Goal: Check status: Check status

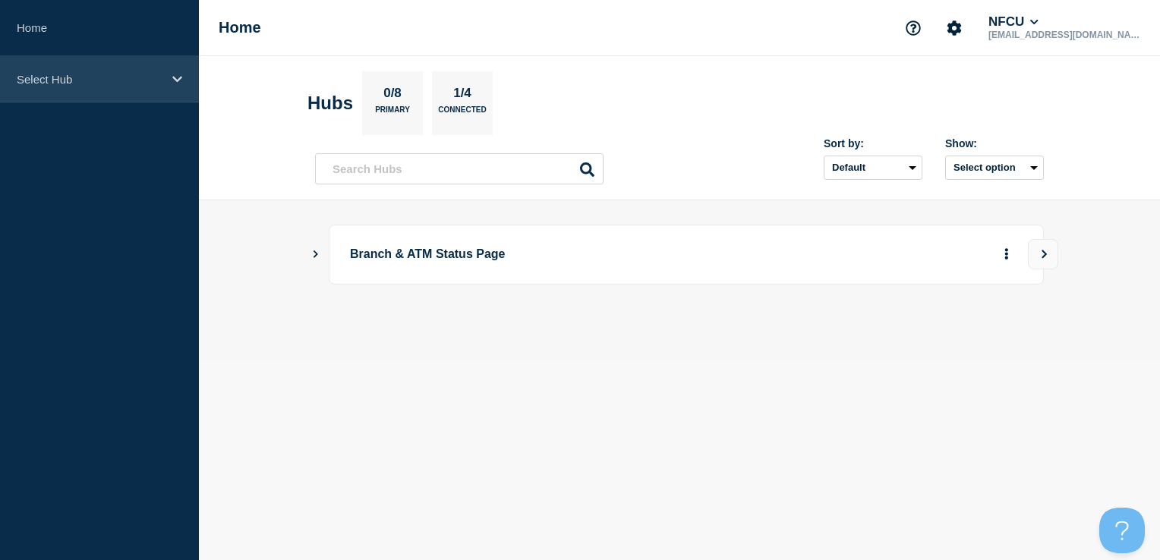
click at [188, 100] on div "Select Hub" at bounding box center [99, 79] width 199 height 46
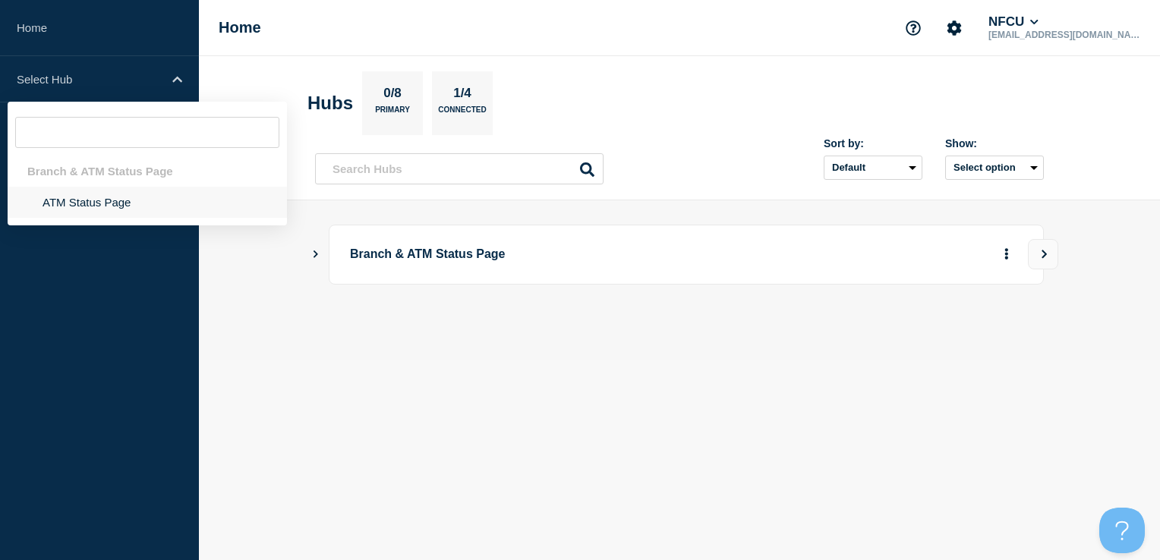
click at [116, 214] on li "ATM Status Page" at bounding box center [147, 202] width 279 height 31
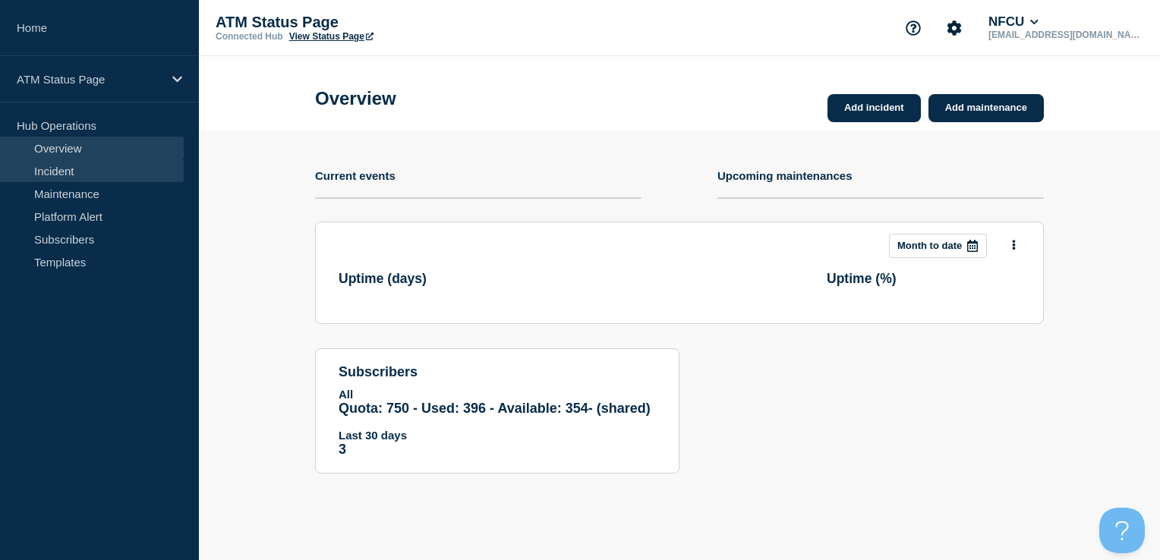
click at [70, 178] on link "Incident" at bounding box center [92, 170] width 184 height 23
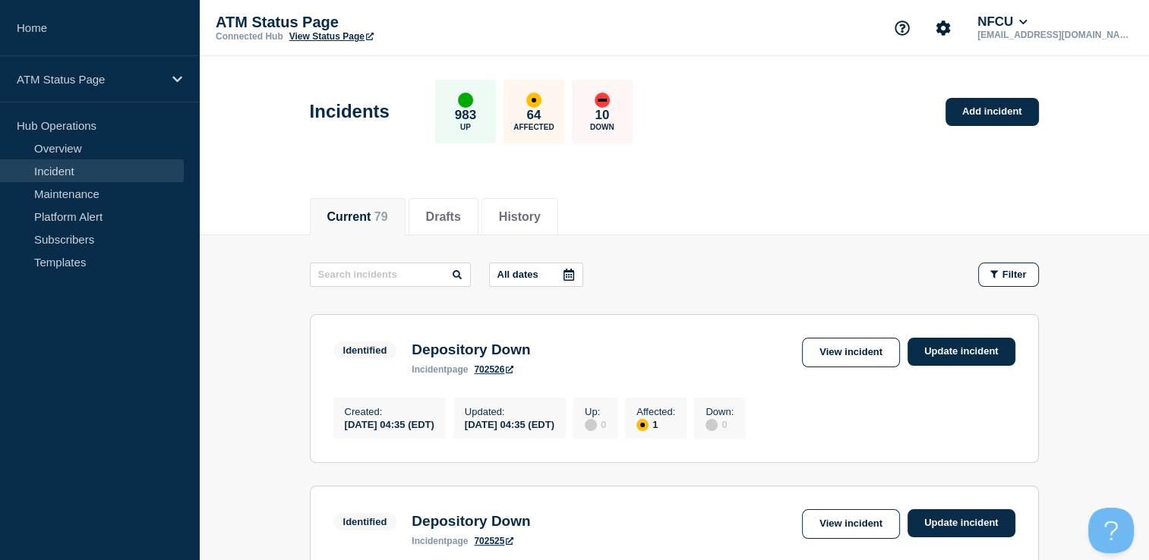
click at [564, 271] on div at bounding box center [568, 275] width 27 height 23
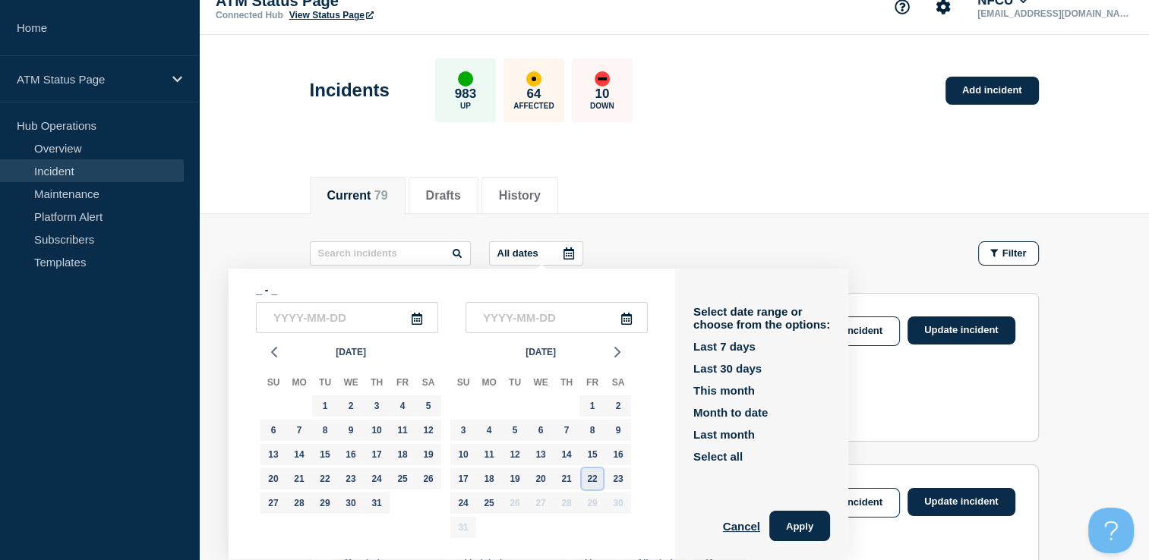
click at [593, 478] on div "22" at bounding box center [592, 479] width 21 height 21
type input "[DATE]"
click at [593, 478] on div "22" at bounding box center [592, 479] width 21 height 21
type input "[DATE]"
click at [799, 519] on button "Apply" at bounding box center [799, 526] width 61 height 30
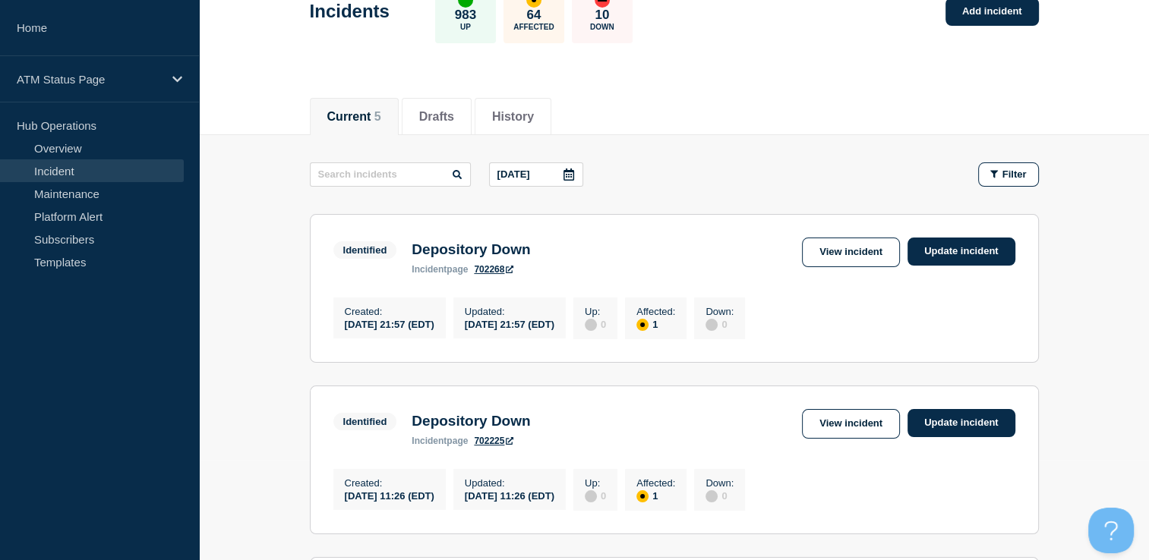
scroll to position [94, 0]
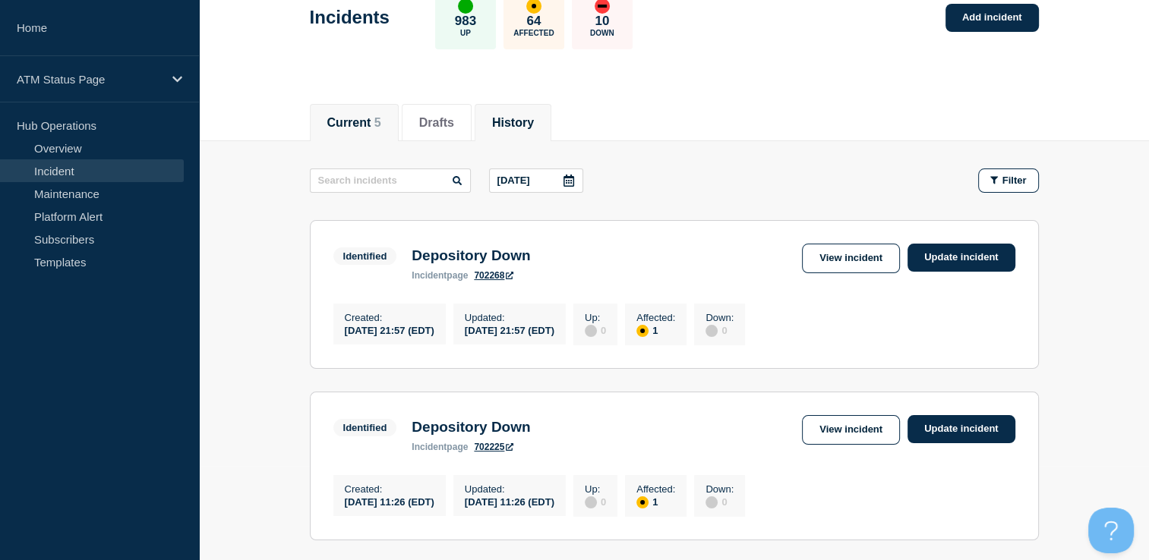
click at [523, 126] on button "History" at bounding box center [513, 123] width 42 height 14
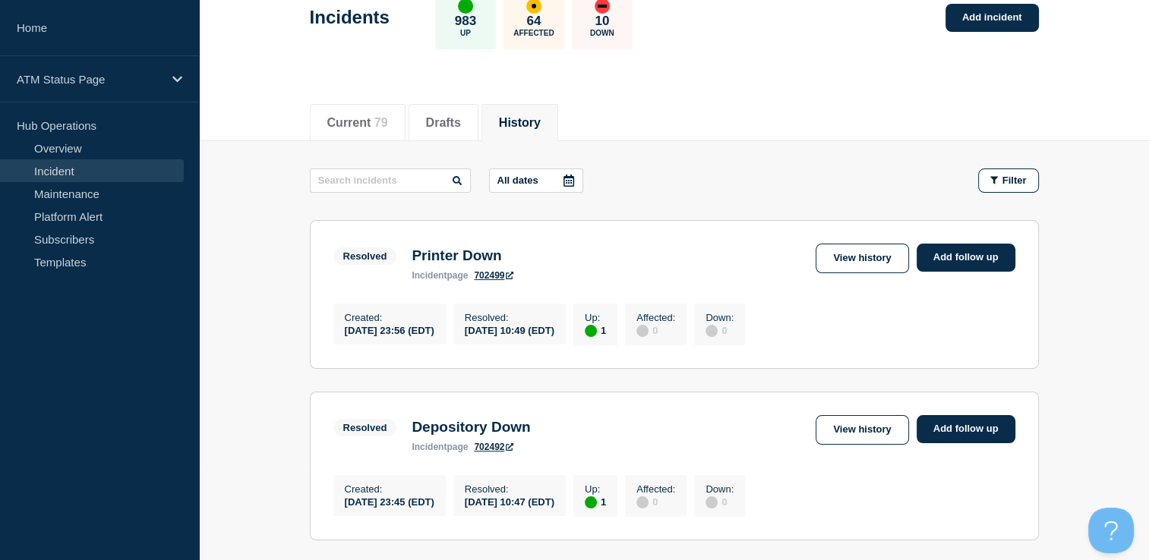
click at [571, 181] on icon at bounding box center [569, 181] width 12 height 12
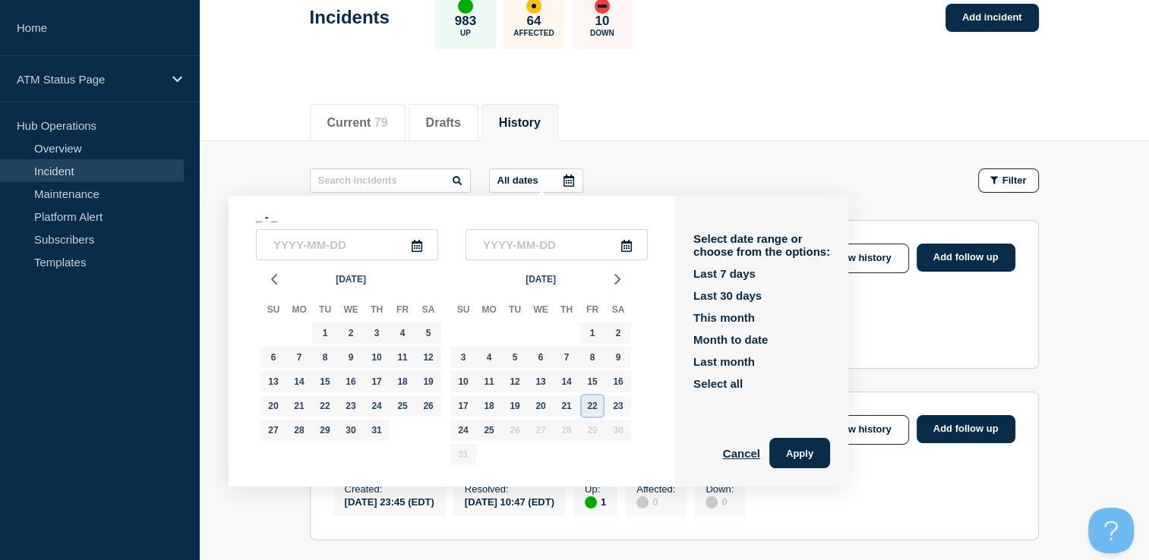
click at [595, 406] on div "22" at bounding box center [592, 406] width 21 height 21
type input "[DATE]"
click at [595, 406] on div "22" at bounding box center [592, 406] width 21 height 21
type input "[DATE]"
click at [779, 459] on button "Apply" at bounding box center [799, 453] width 61 height 30
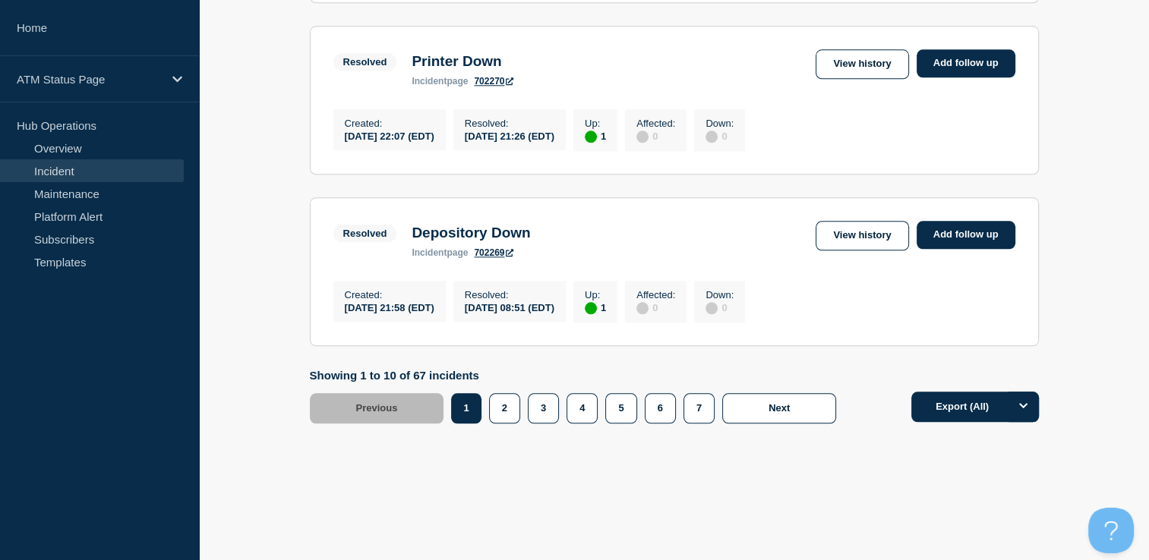
scroll to position [1694, 0]
click at [510, 424] on button "2" at bounding box center [504, 408] width 31 height 30
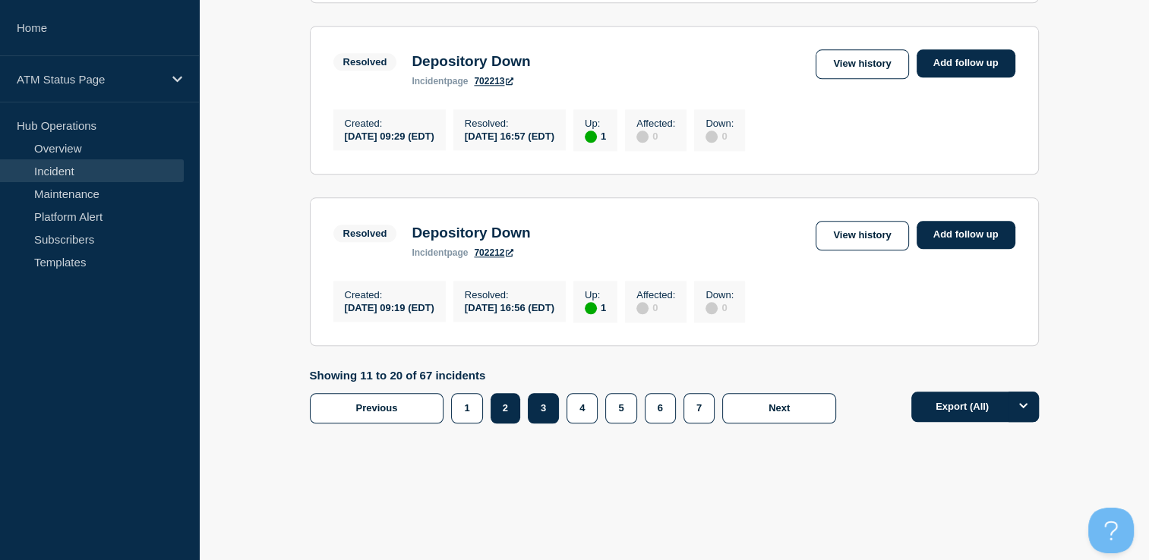
click at [551, 424] on button "3" at bounding box center [543, 408] width 31 height 30
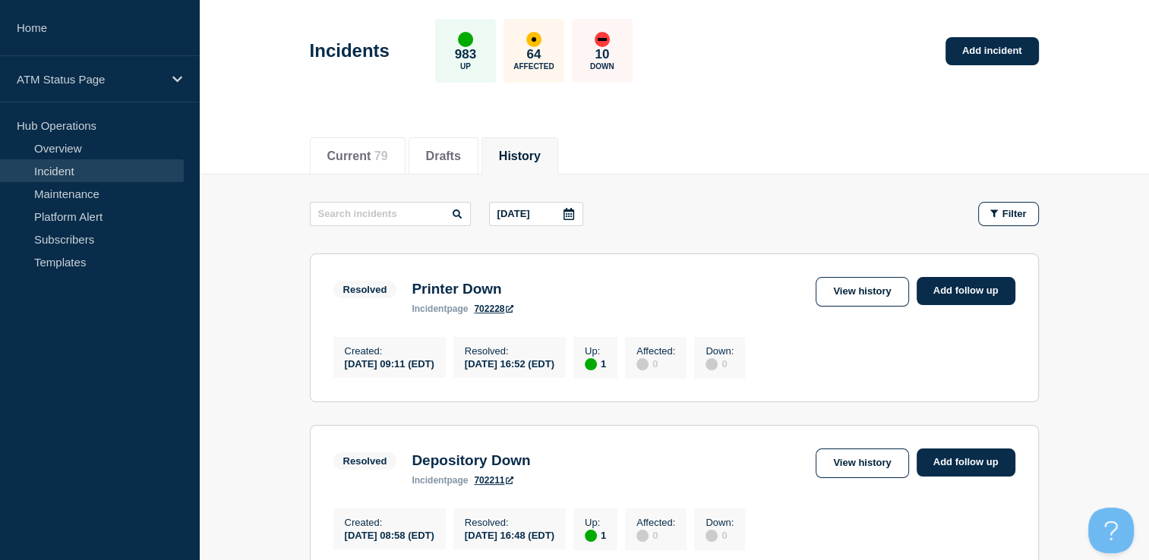
scroll to position [40, 0]
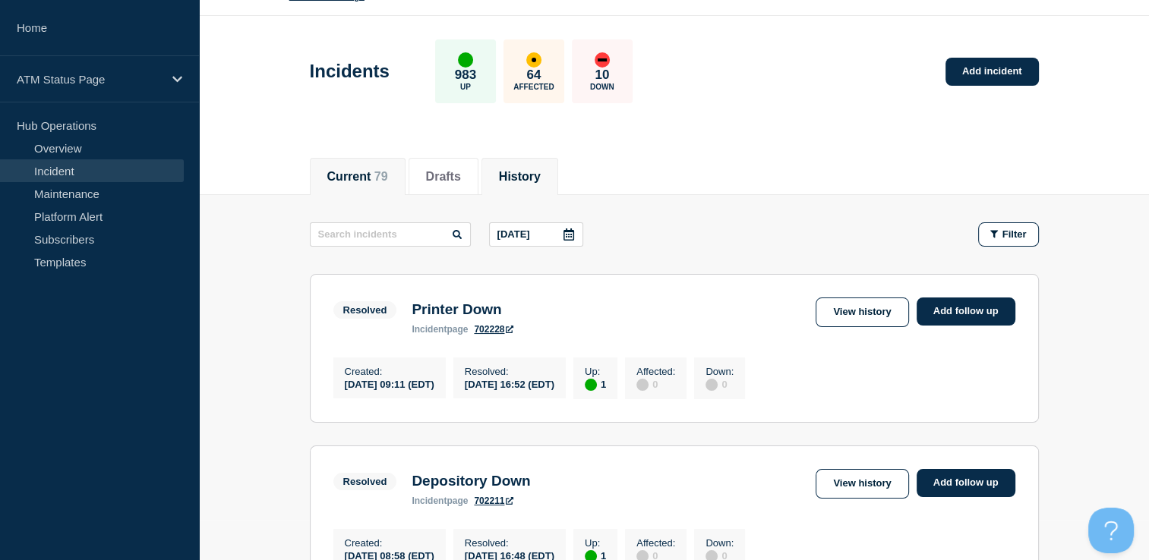
click at [365, 175] on button "Current 79" at bounding box center [357, 177] width 61 height 14
click at [577, 226] on div at bounding box center [568, 234] width 27 height 23
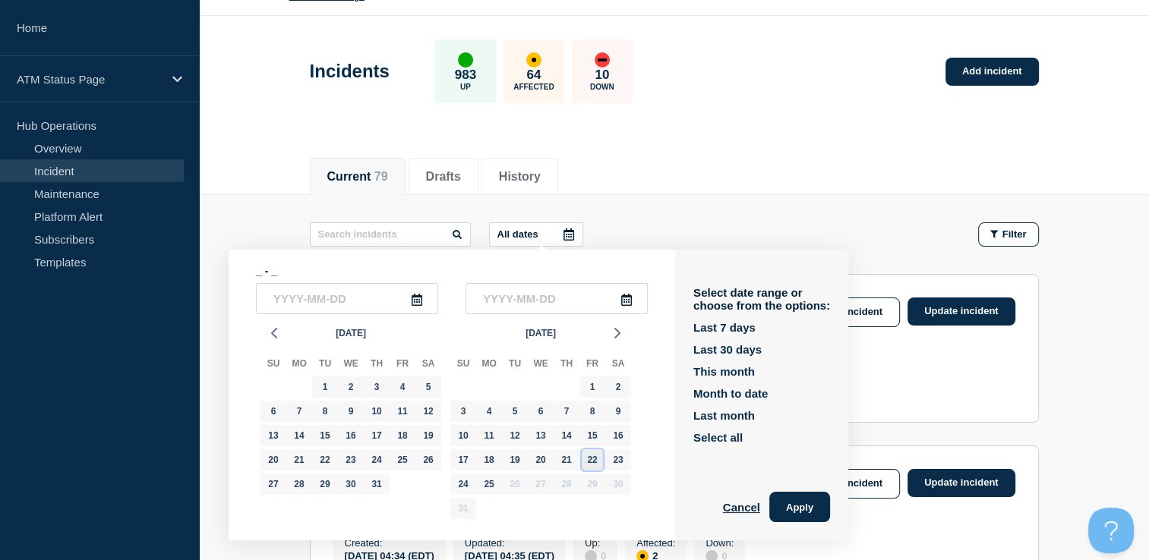
click at [598, 456] on div "22" at bounding box center [592, 460] width 21 height 21
type input "[DATE]"
click at [598, 456] on div "22" at bounding box center [592, 460] width 21 height 21
type input "[DATE]"
click at [812, 503] on button "Apply" at bounding box center [799, 507] width 61 height 30
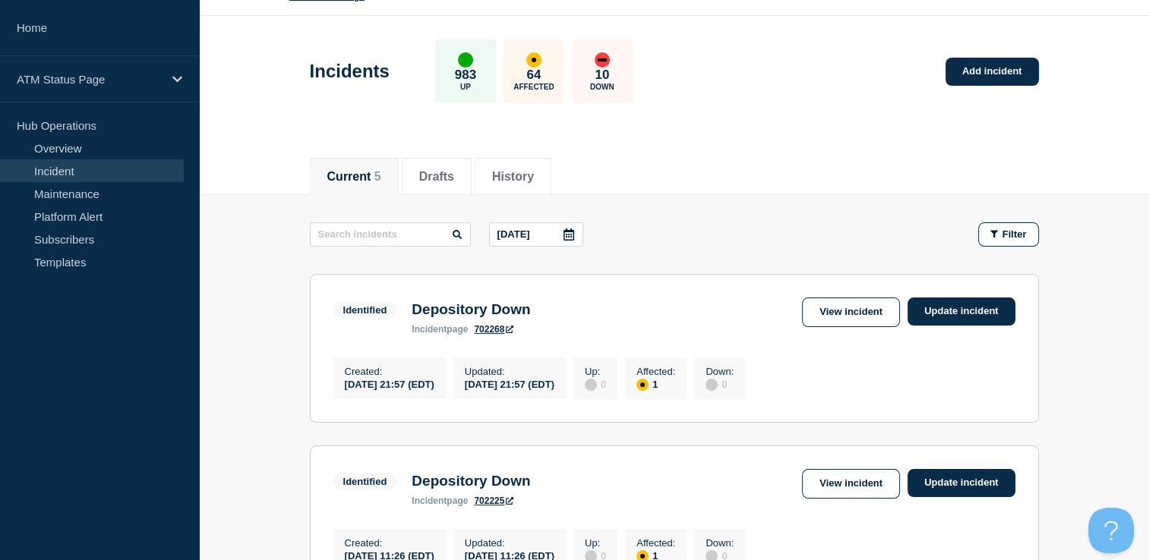
click at [582, 232] on div at bounding box center [568, 234] width 27 height 23
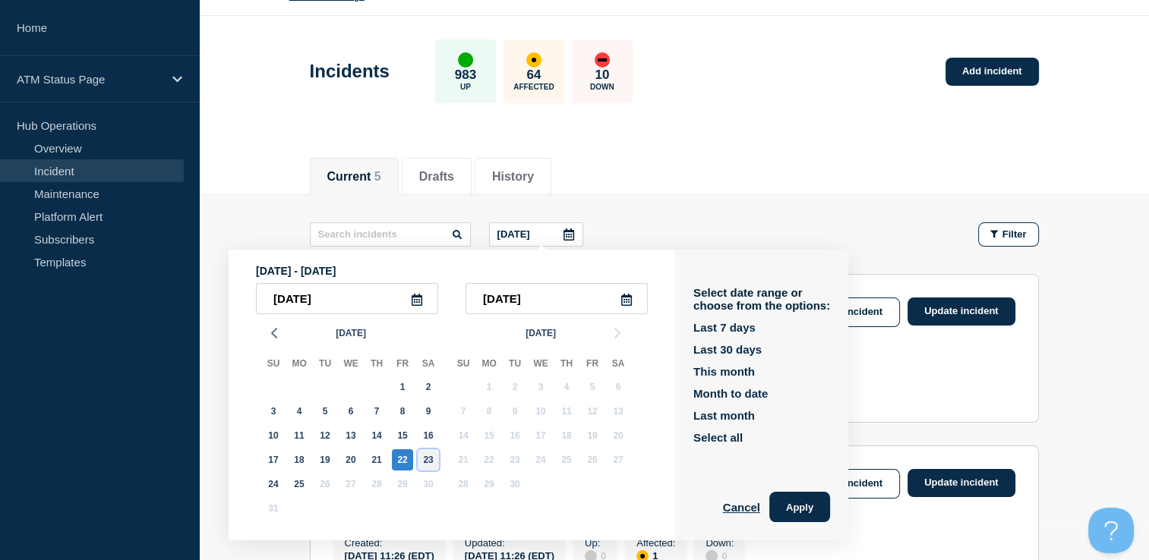
click at [434, 456] on div "23" at bounding box center [428, 460] width 21 height 21
type input "[DATE]"
click at [434, 456] on div "23" at bounding box center [428, 460] width 21 height 21
type input "[DATE]"
click at [806, 513] on button "Apply" at bounding box center [799, 507] width 61 height 30
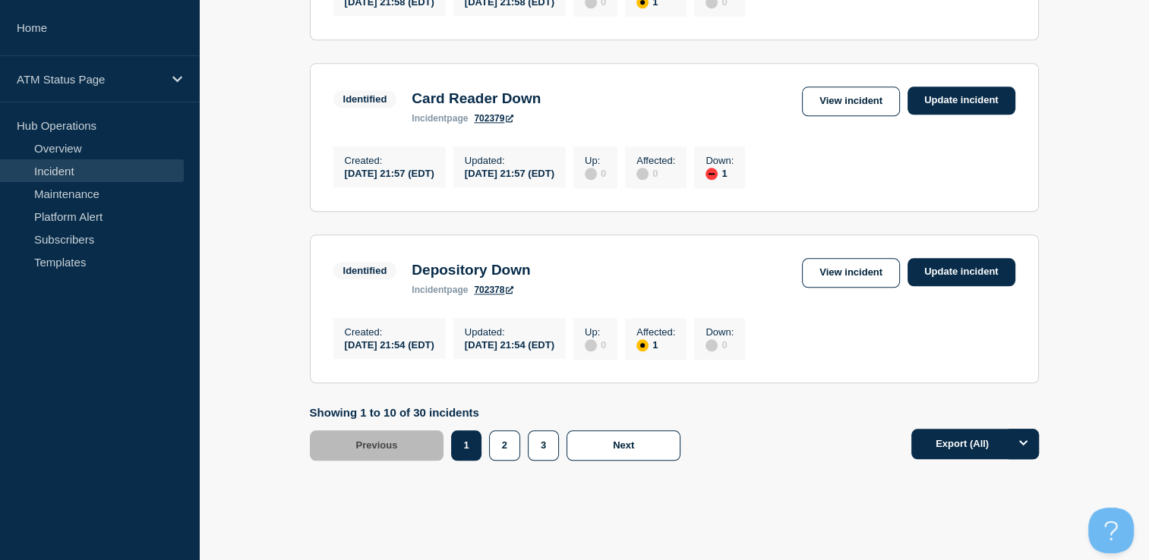
scroll to position [1677, 0]
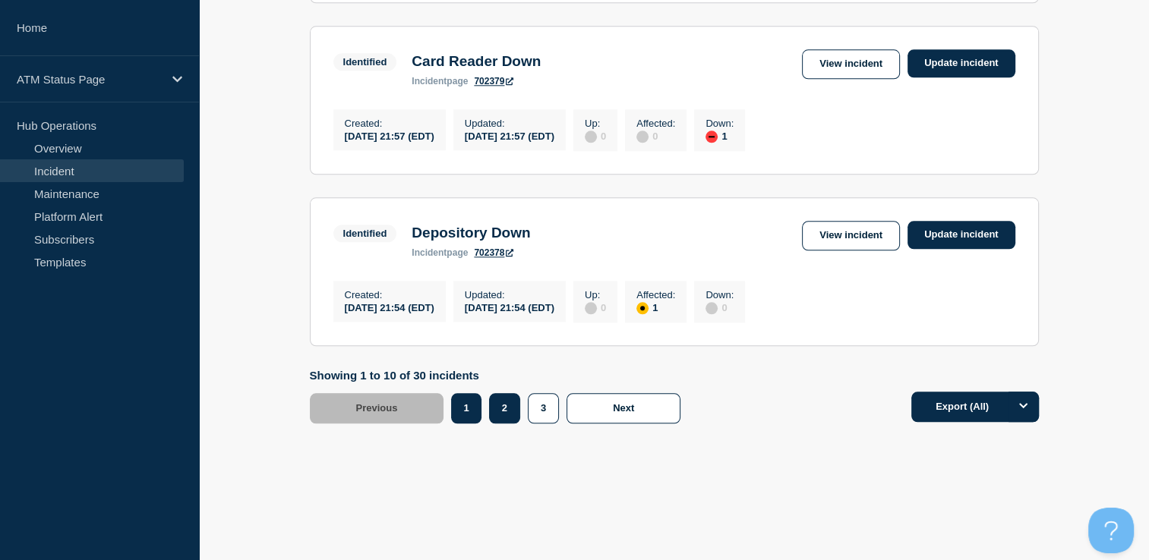
click at [493, 424] on button "2" at bounding box center [504, 408] width 31 height 30
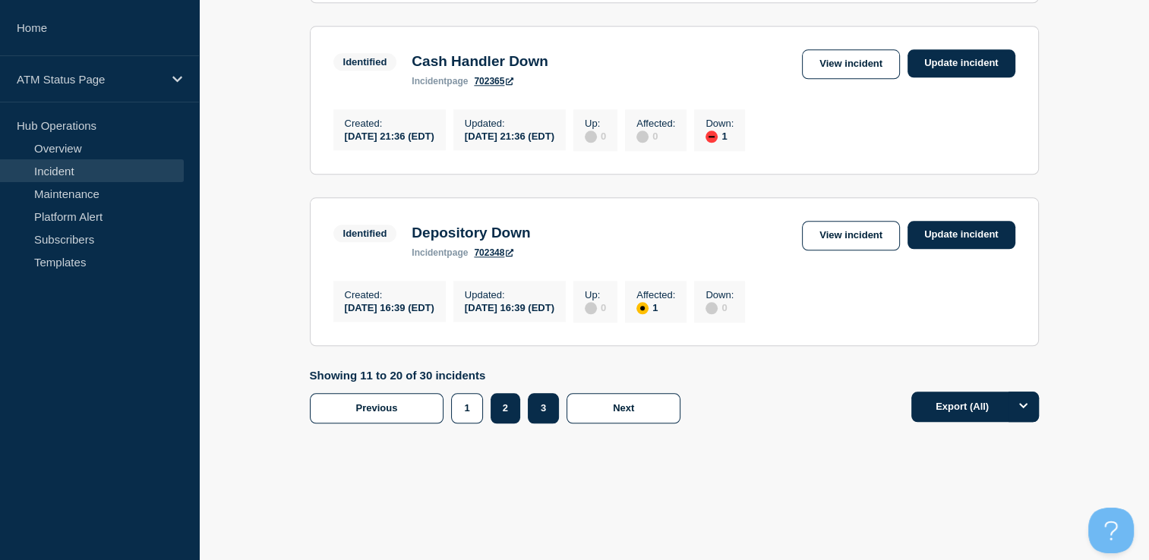
click at [533, 424] on button "3" at bounding box center [543, 408] width 31 height 30
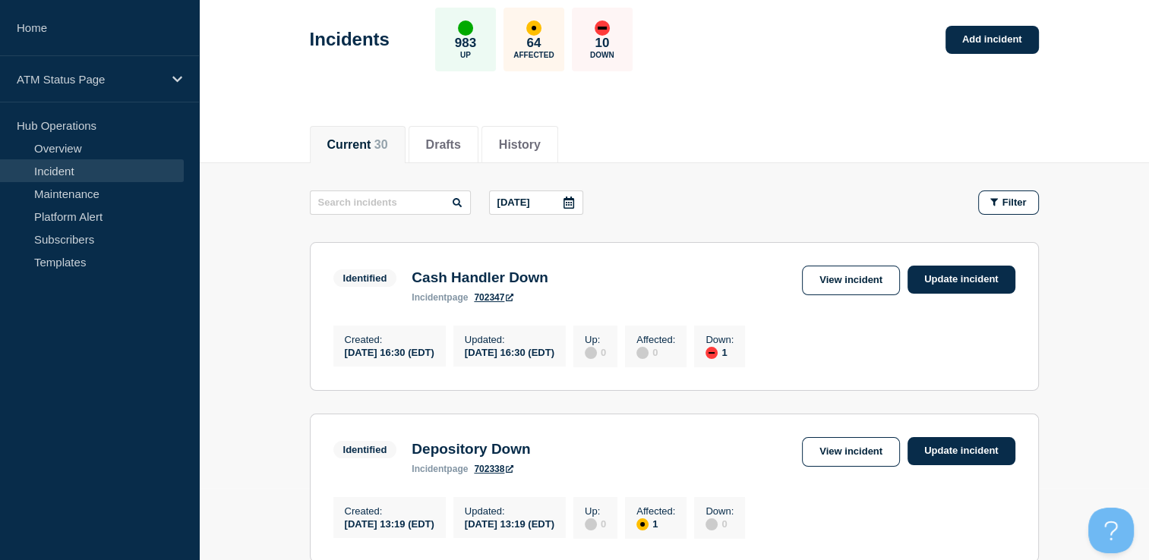
scroll to position [67, 0]
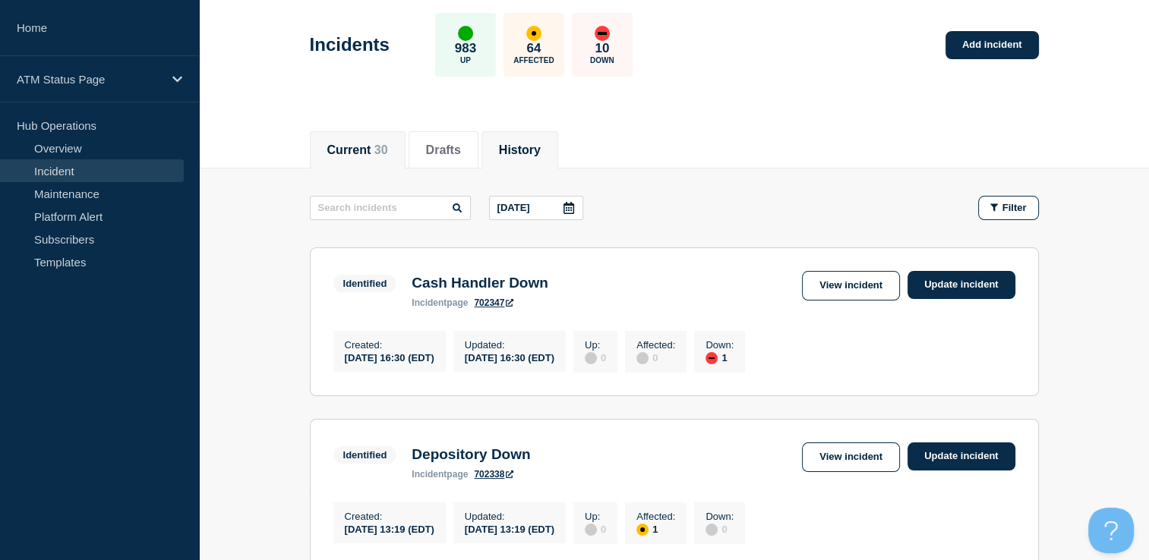
click at [541, 147] on button "History" at bounding box center [520, 151] width 42 height 14
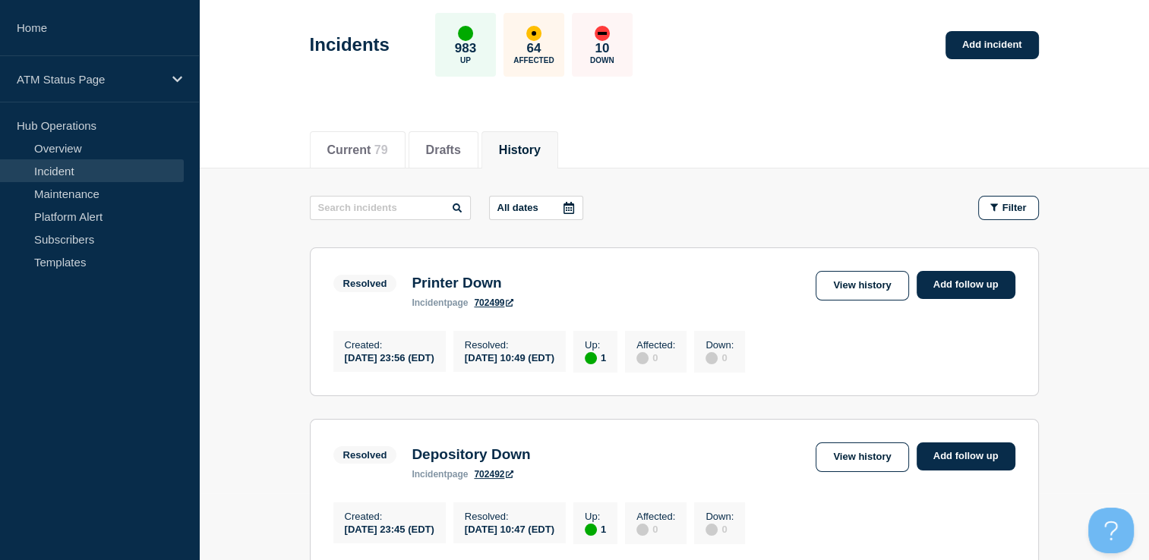
click at [571, 204] on icon at bounding box center [569, 208] width 11 height 12
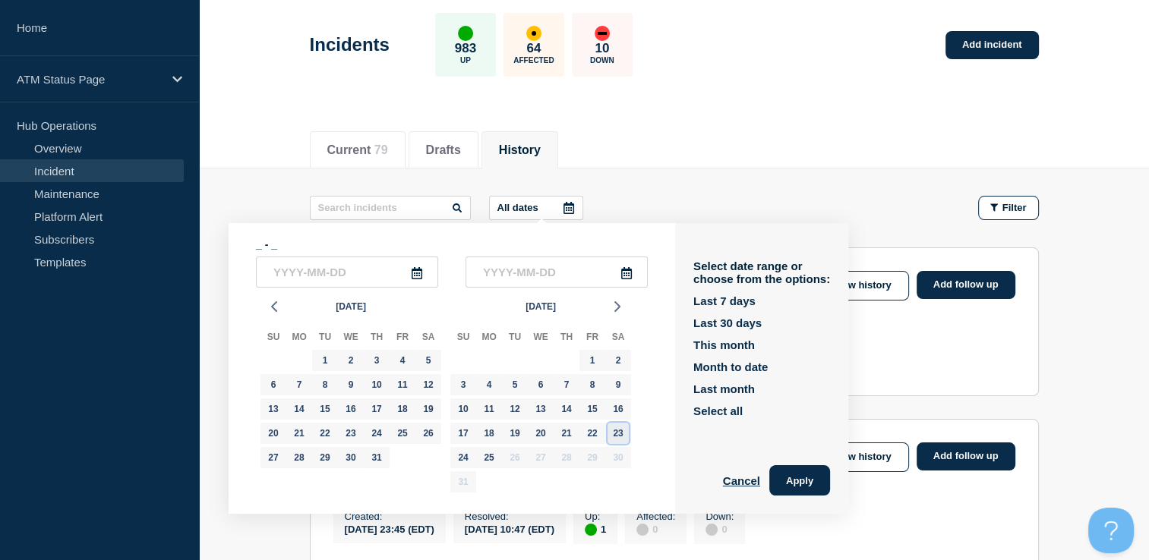
click at [617, 435] on div "23" at bounding box center [618, 433] width 21 height 21
type input "[DATE]"
click at [617, 435] on div "23" at bounding box center [618, 433] width 21 height 21
type input "[DATE]"
click at [816, 475] on button "Apply" at bounding box center [799, 481] width 61 height 30
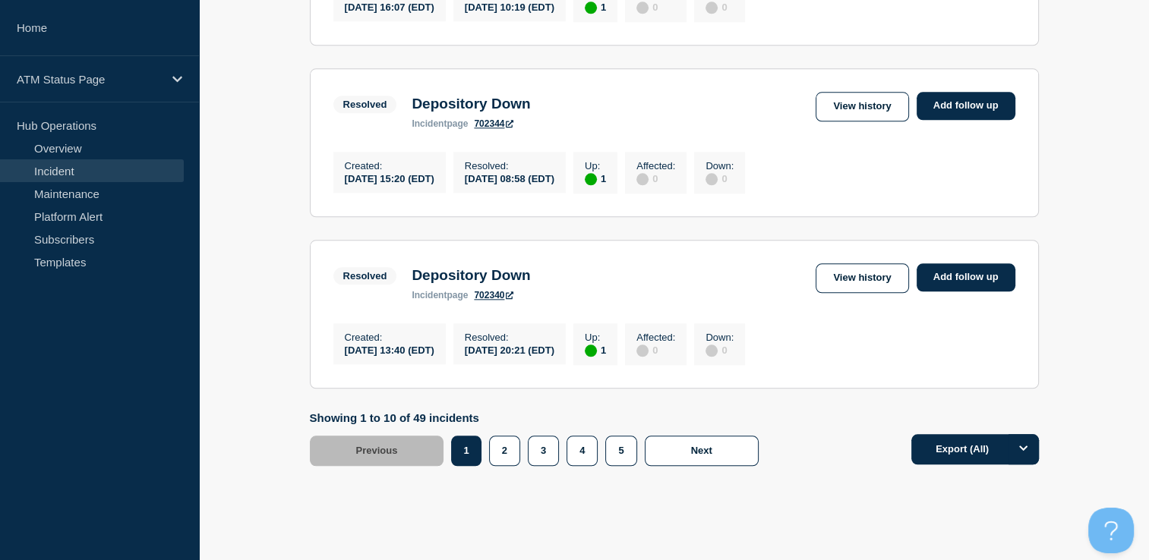
scroll to position [1621, 0]
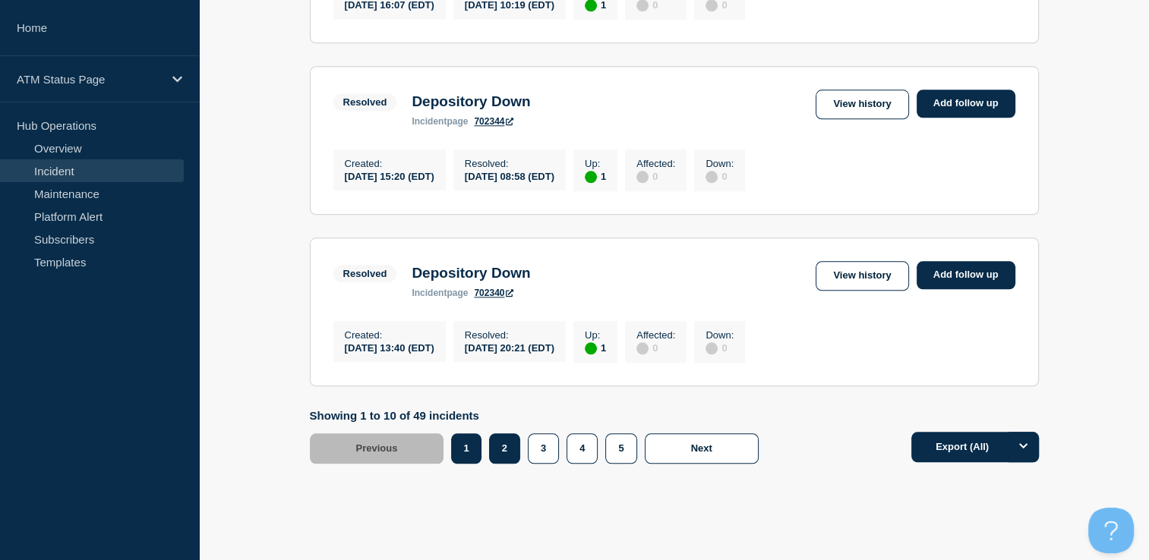
click at [507, 464] on button "2" at bounding box center [504, 449] width 31 height 30
click at [543, 464] on button "3" at bounding box center [543, 449] width 31 height 30
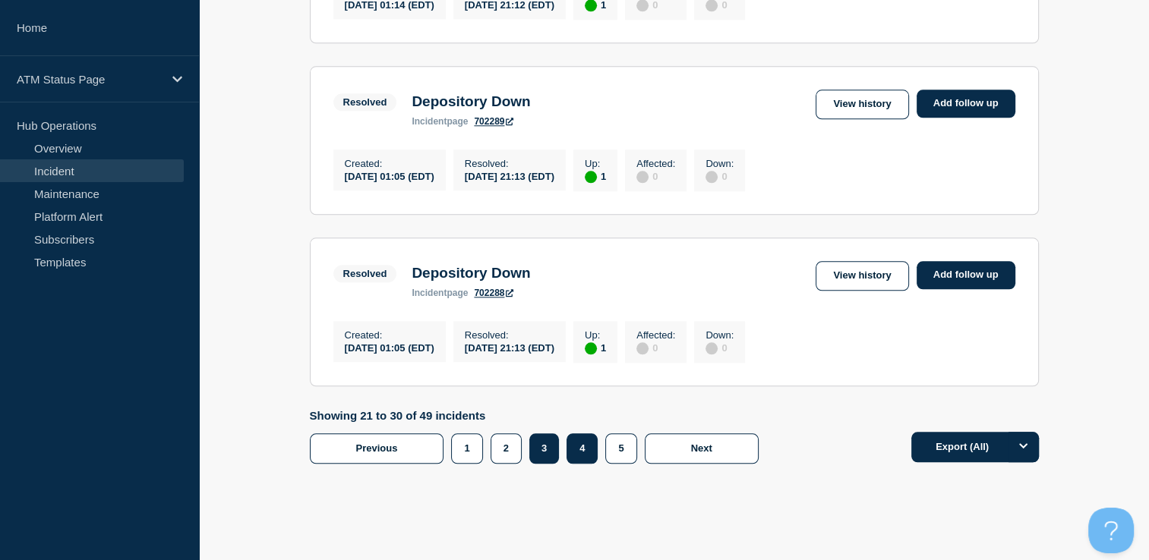
click at [582, 464] on button "4" at bounding box center [582, 449] width 31 height 30
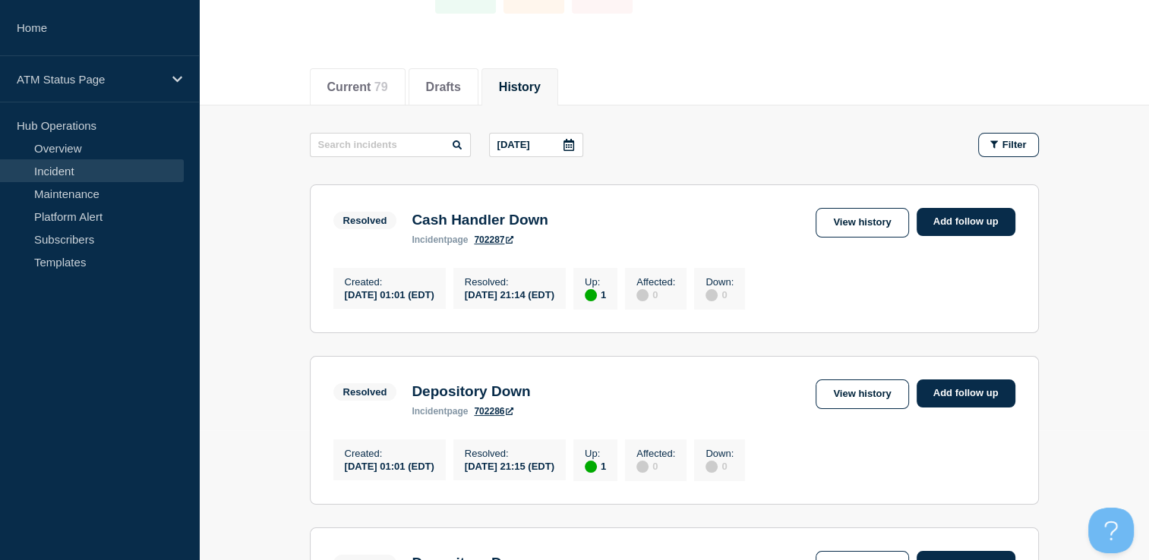
scroll to position [127, 0]
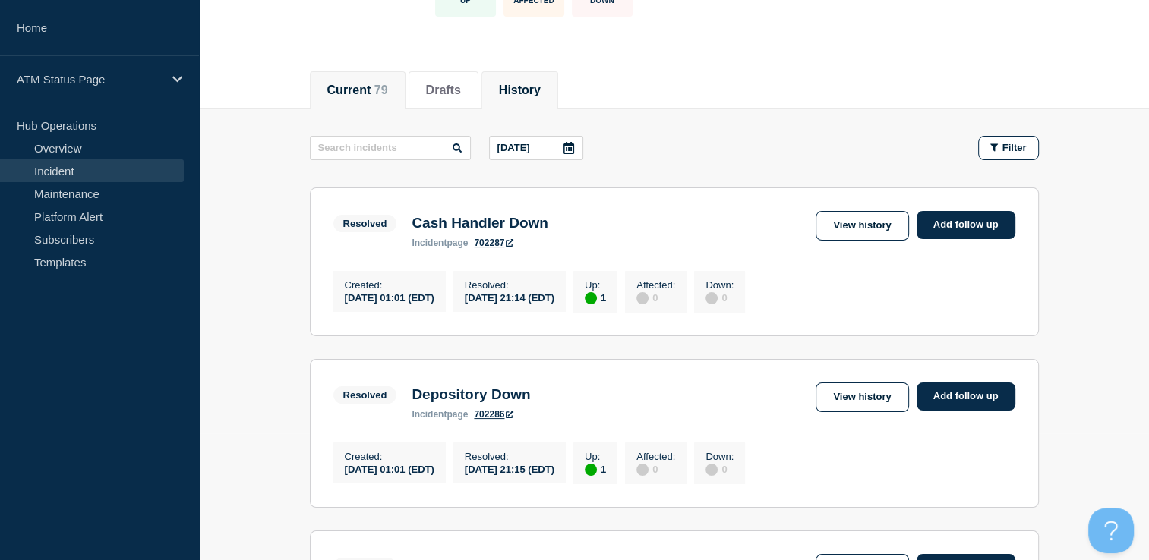
click at [368, 92] on button "Current 79" at bounding box center [357, 91] width 61 height 14
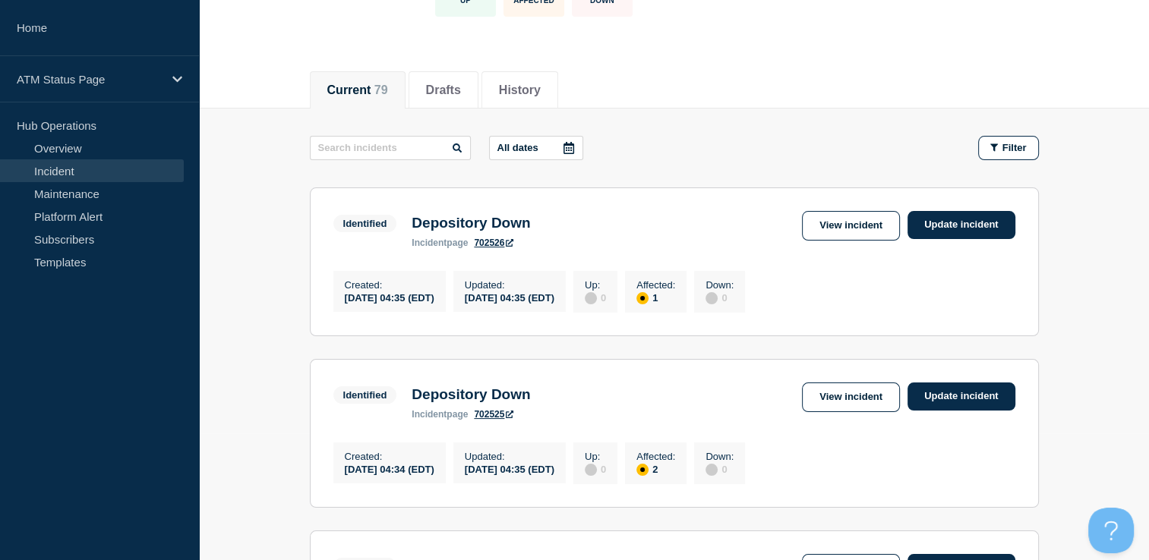
click at [573, 143] on icon at bounding box center [569, 148] width 11 height 12
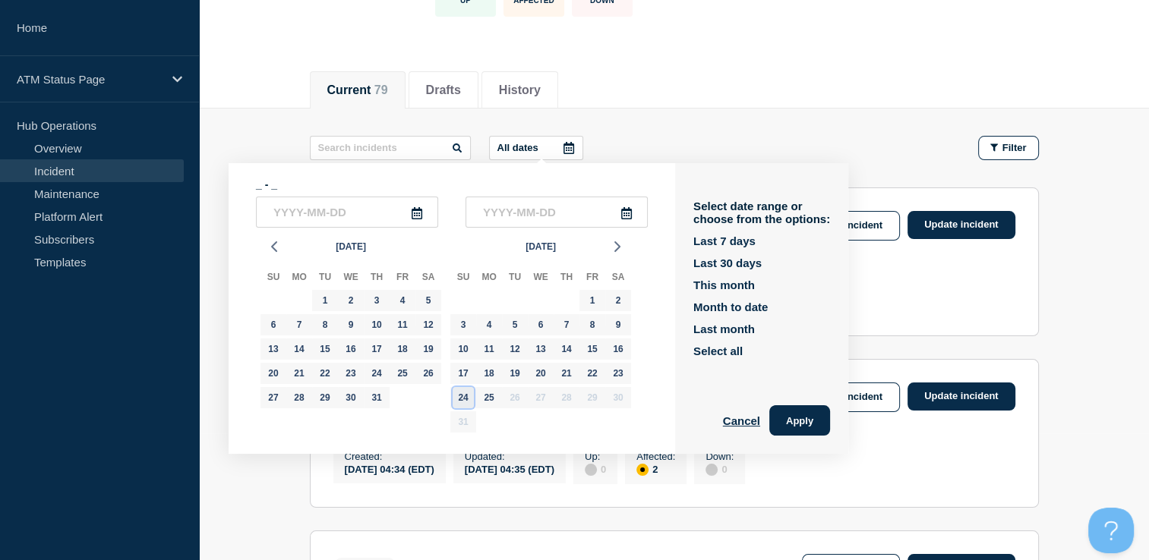
click at [469, 402] on div "24" at bounding box center [463, 397] width 21 height 21
type input "[DATE]"
click at [469, 402] on div "24" at bounding box center [463, 397] width 21 height 21
type input "[DATE]"
click at [808, 418] on button "Apply" at bounding box center [799, 421] width 61 height 30
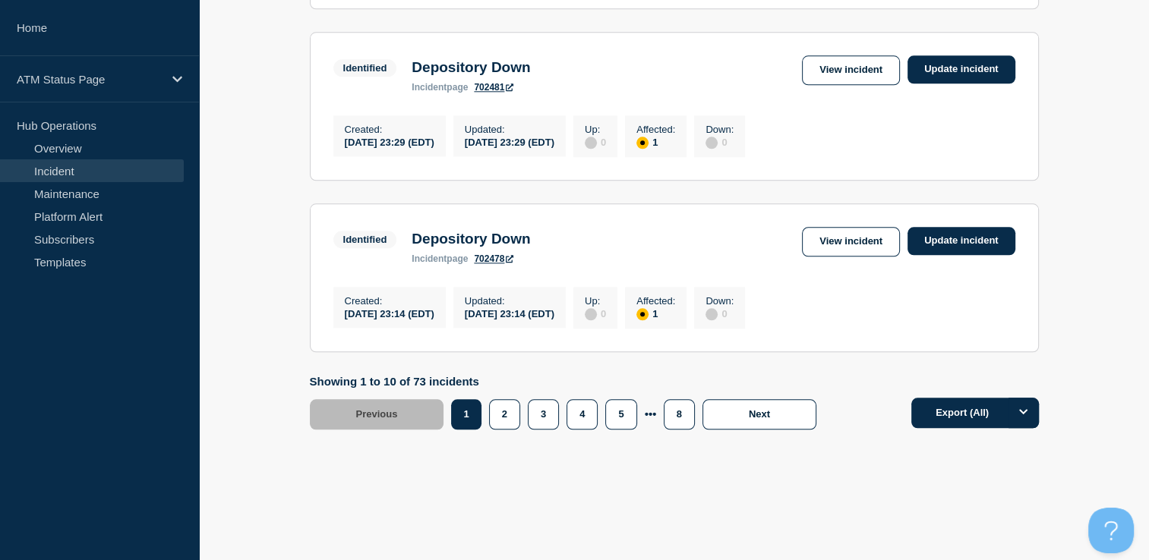
scroll to position [1659, 0]
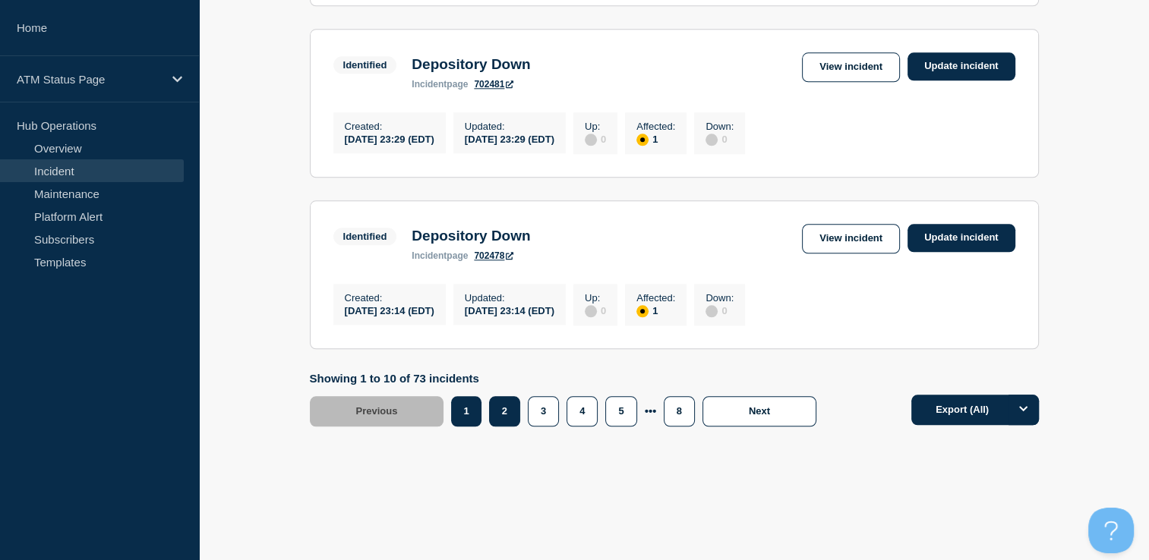
click at [512, 427] on button "2" at bounding box center [504, 411] width 31 height 30
click at [538, 427] on button "3" at bounding box center [543, 411] width 31 height 30
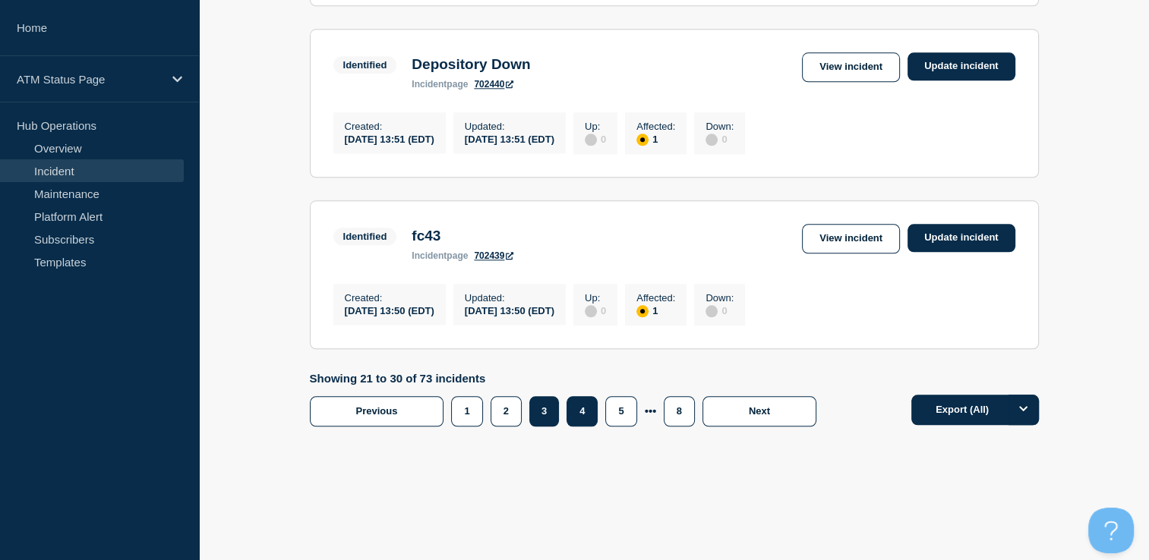
click at [574, 427] on button "4" at bounding box center [582, 411] width 31 height 30
click at [610, 427] on button "5" at bounding box center [620, 411] width 31 height 30
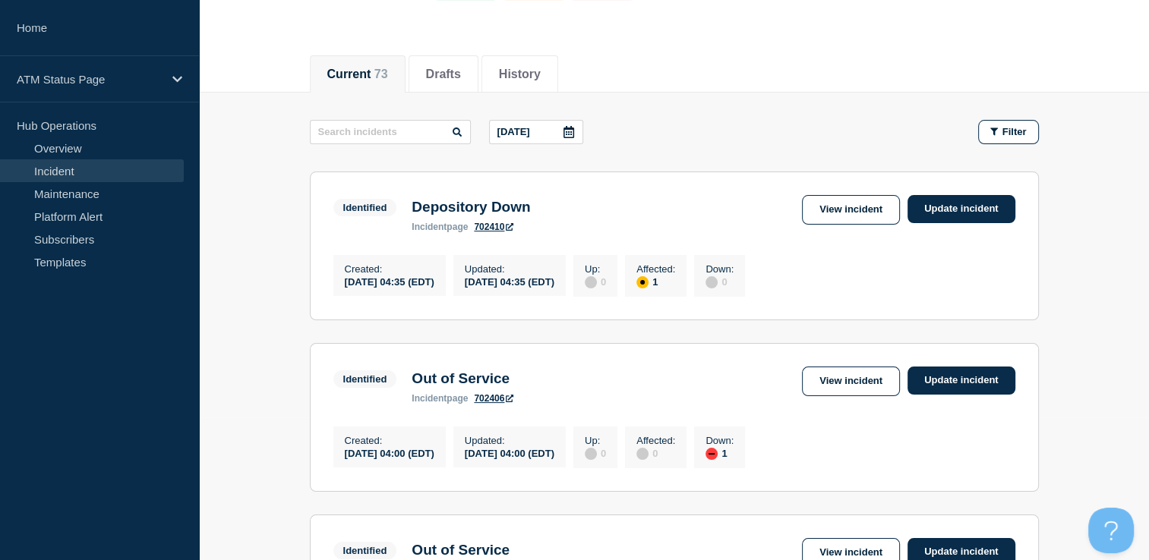
scroll to position [125, 0]
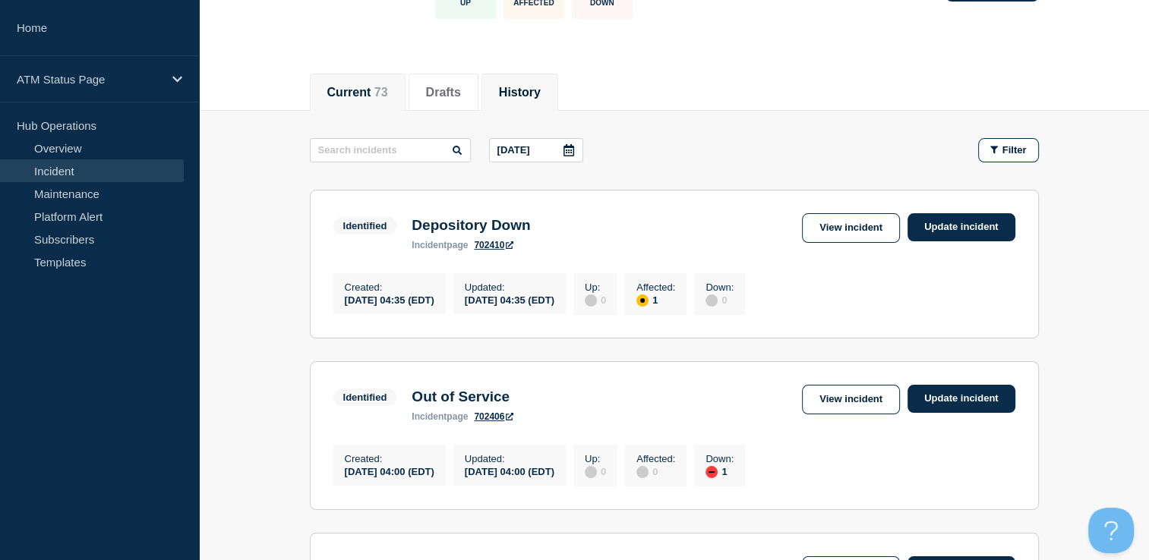
click at [541, 86] on button "History" at bounding box center [520, 93] width 42 height 14
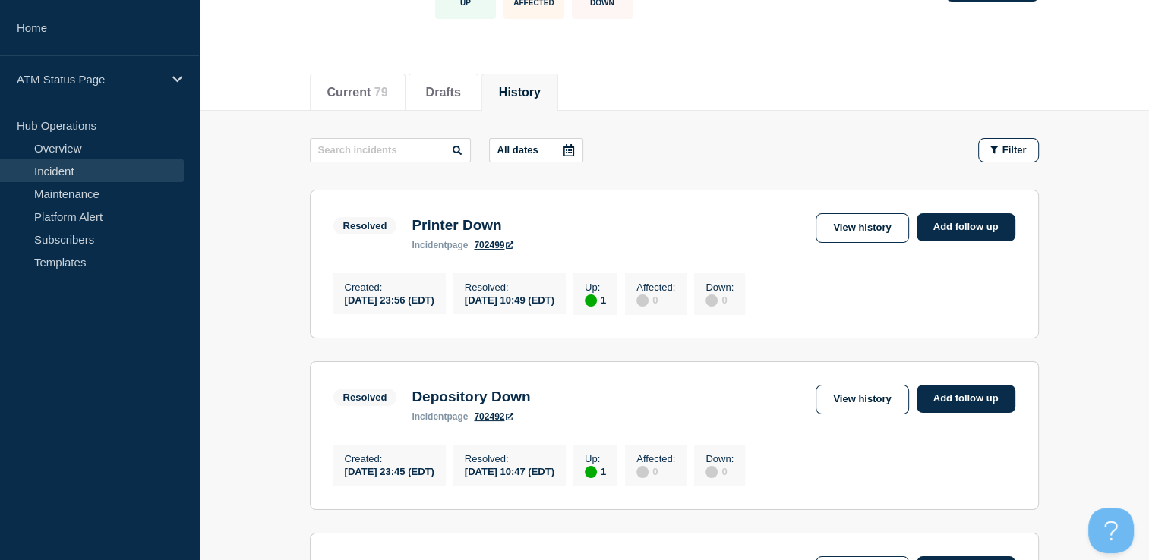
click at [571, 144] on icon at bounding box center [569, 150] width 12 height 12
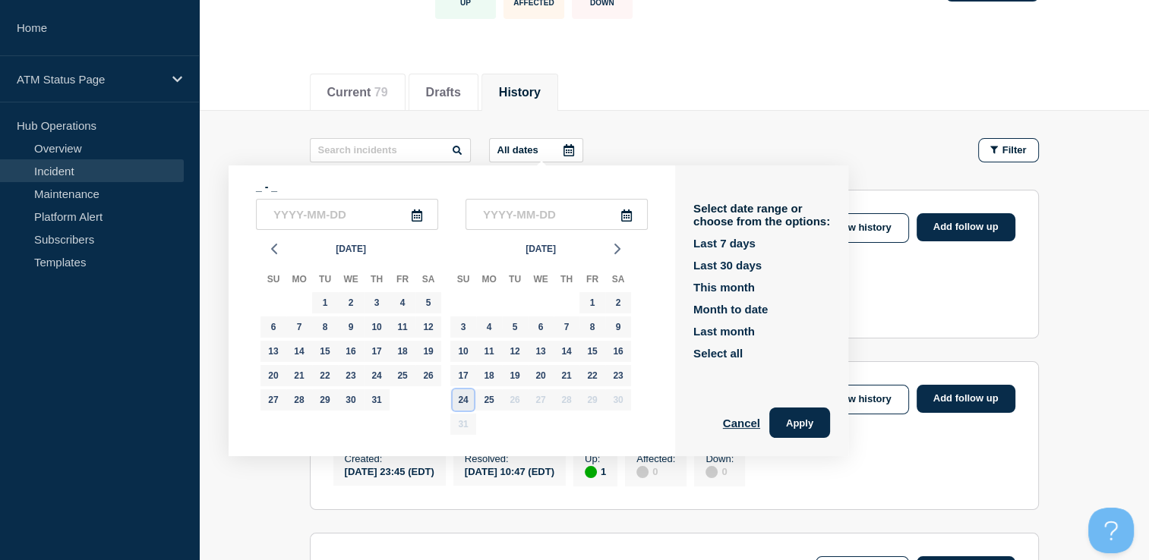
click at [465, 409] on div "24" at bounding box center [463, 400] width 21 height 21
type input "[DATE]"
click at [465, 409] on div "24" at bounding box center [463, 400] width 21 height 21
type input "[DATE]"
click at [796, 418] on button "Apply" at bounding box center [799, 423] width 61 height 30
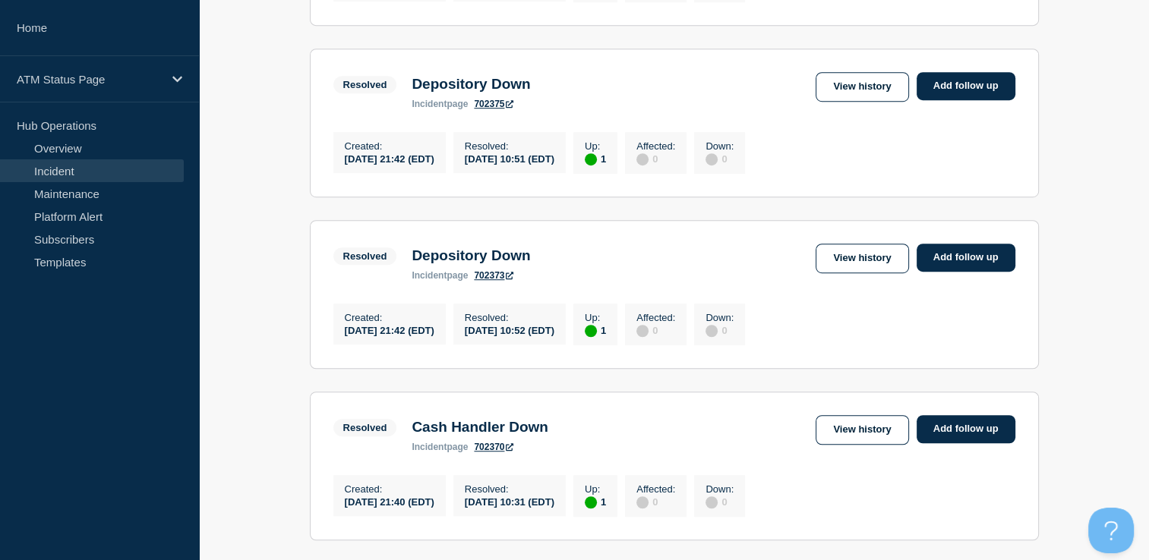
scroll to position [950, 0]
